Goal: Task Accomplishment & Management: Manage account settings

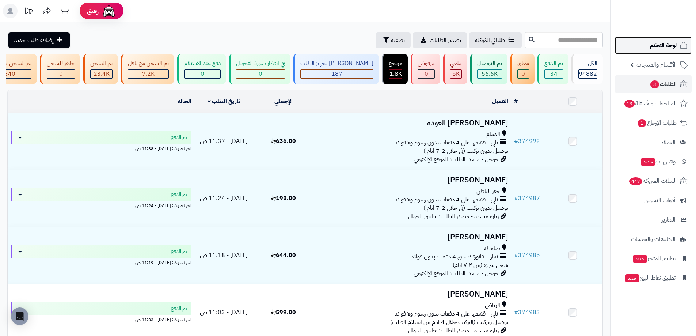
click at [672, 47] on span "لوحة التحكم" at bounding box center [663, 45] width 27 height 10
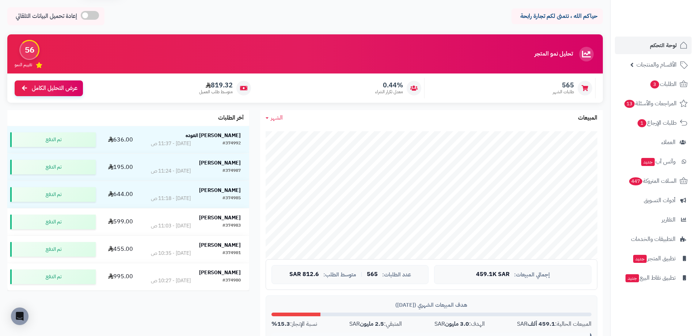
scroll to position [73, 0]
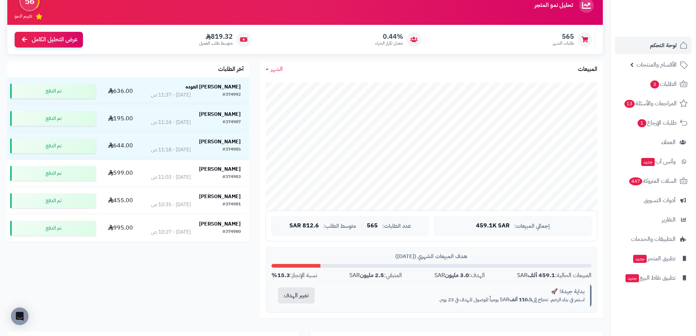
click at [269, 71] on link "الشهر" at bounding box center [274, 69] width 17 height 8
click at [304, 86] on link "اليوم" at bounding box center [289, 87] width 58 height 14
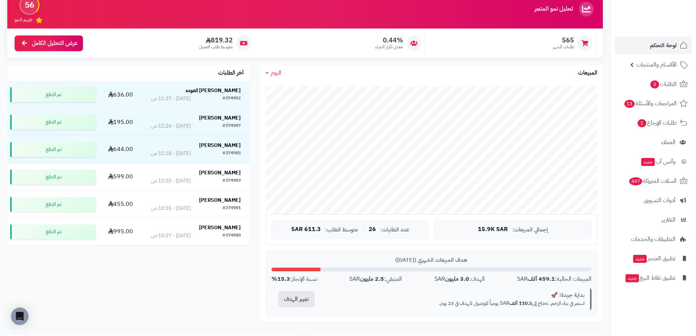
scroll to position [0, 0]
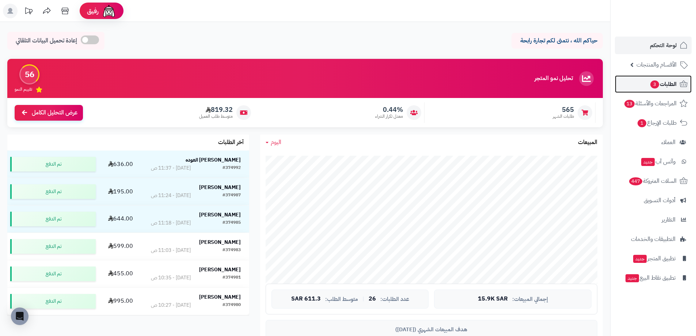
click at [642, 86] on link "الطلبات 3" at bounding box center [653, 84] width 77 height 18
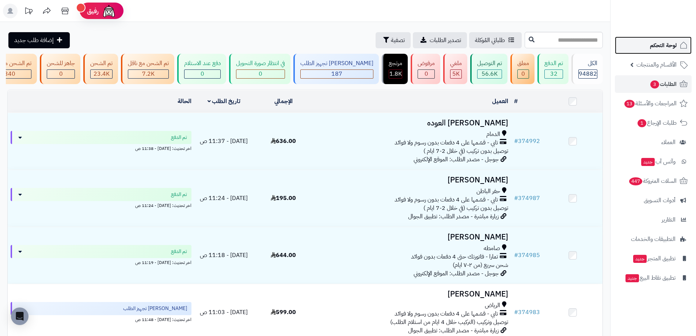
click at [671, 42] on span "لوحة التحكم" at bounding box center [663, 45] width 27 height 10
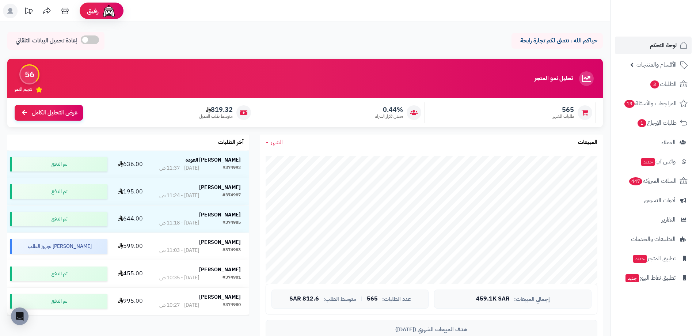
click at [266, 140] on link "الشهر" at bounding box center [274, 142] width 17 height 8
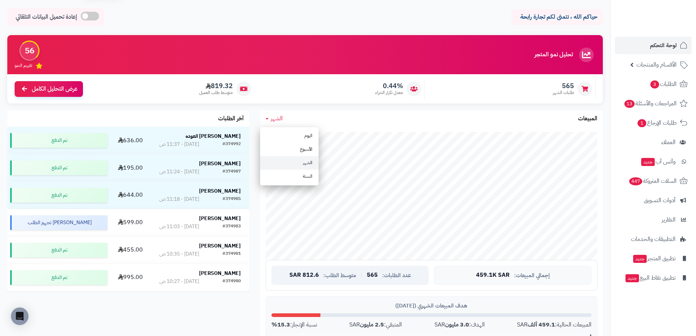
scroll to position [37, 0]
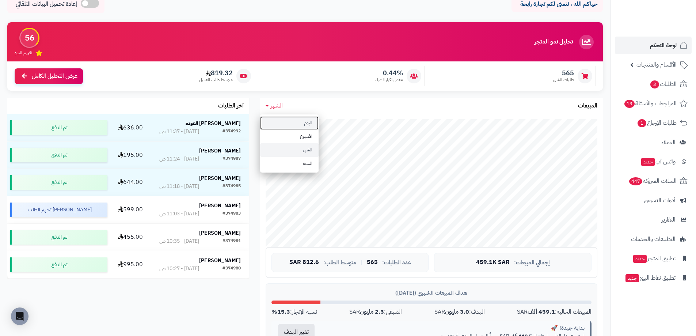
click at [288, 118] on link "اليوم" at bounding box center [289, 123] width 58 height 14
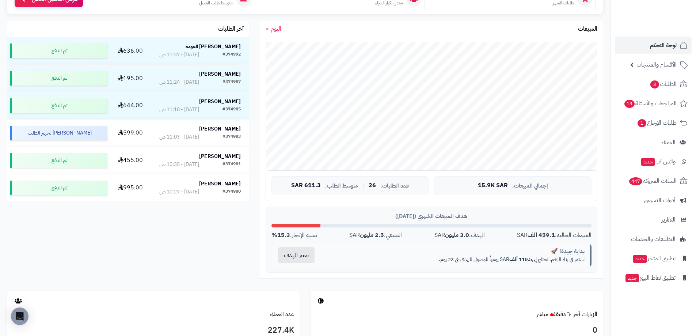
scroll to position [0, 0]
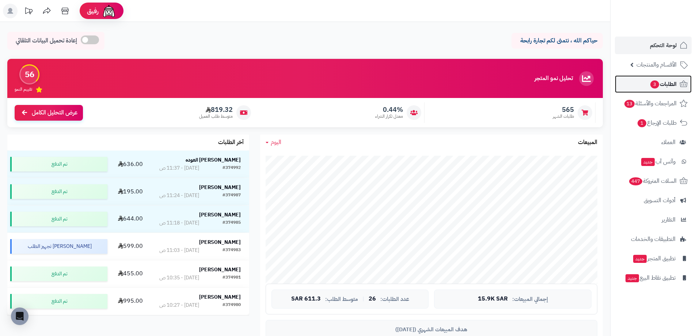
click at [665, 84] on span "الطلبات 3" at bounding box center [663, 84] width 27 height 10
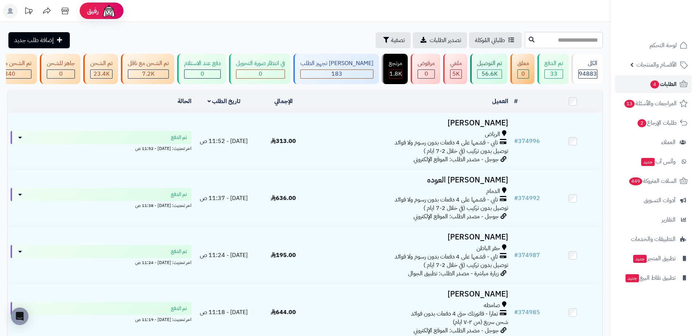
click at [650, 80] on span "الطلبات 4" at bounding box center [663, 84] width 27 height 10
